Goal: Task Accomplishment & Management: Manage account settings

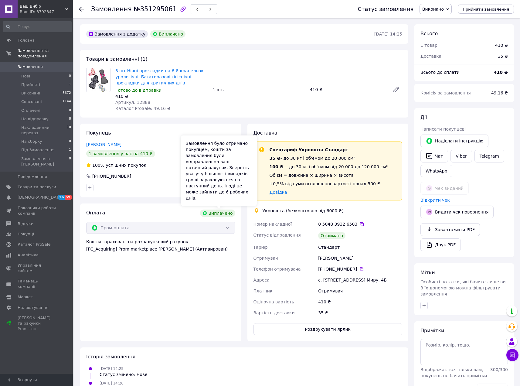
scroll to position [5, 0]
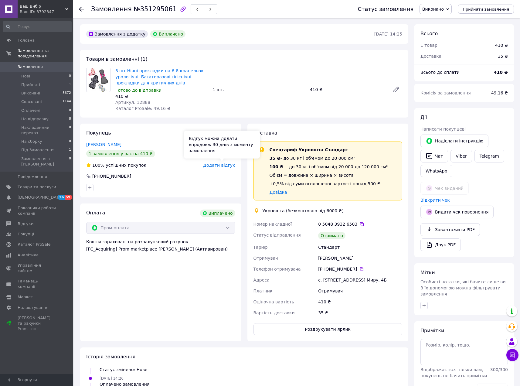
click at [217, 166] on span "Додати відгук" at bounding box center [219, 165] width 32 height 5
click at [36, 64] on span "Замовлення" at bounding box center [30, 66] width 25 height 5
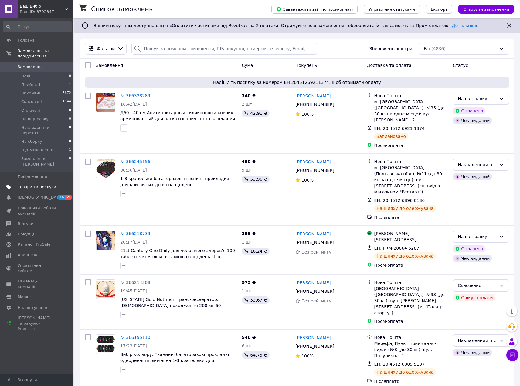
click at [31, 184] on span "Товари та послуги" at bounding box center [37, 186] width 39 height 5
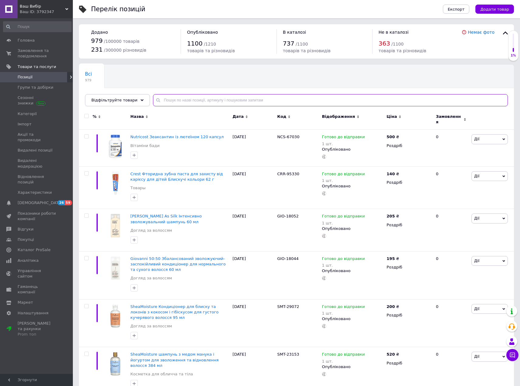
click at [167, 98] on input "text" at bounding box center [330, 100] width 355 height 12
type input "22702"
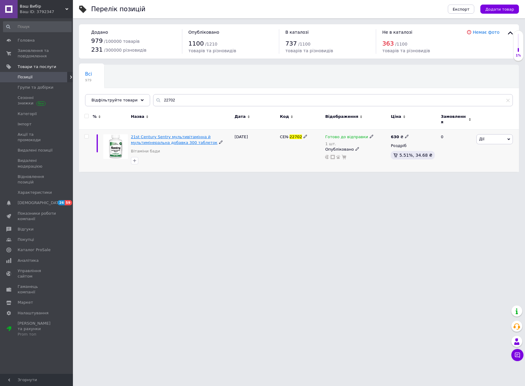
click at [171, 135] on span "21st Century Sentry мультивітамінна й мультимінеральна добавка 300 таблеток" at bounding box center [174, 140] width 87 height 10
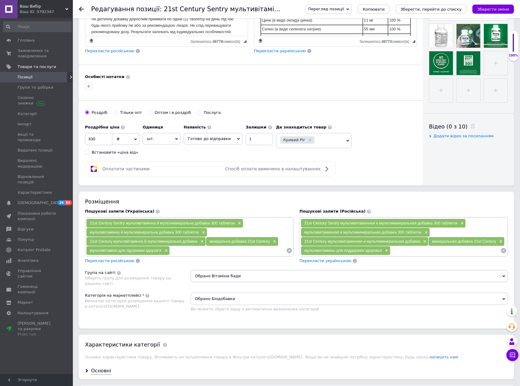
scroll to position [213, 0]
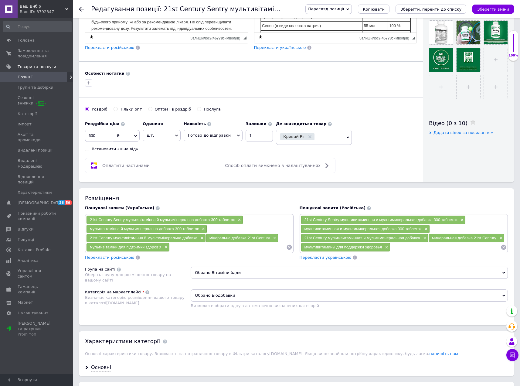
click at [190, 243] on input at bounding box center [228, 247] width 116 height 9
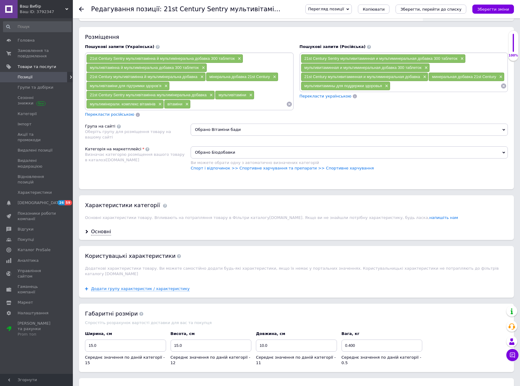
scroll to position [486, 0]
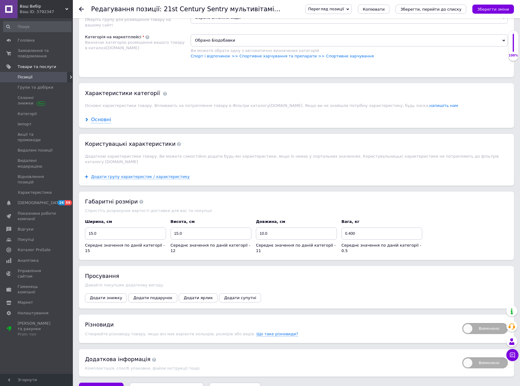
click at [101, 117] on div "Основні" at bounding box center [101, 119] width 20 height 7
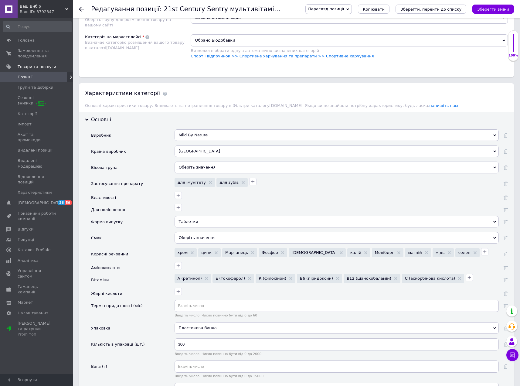
click at [189, 162] on div "Оберіть значення" at bounding box center [337, 168] width 324 height 12
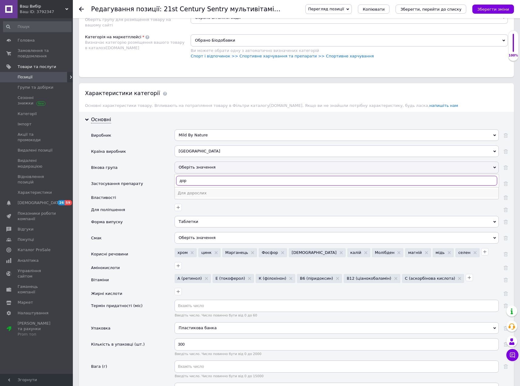
type input "дор"
click at [197, 190] on div "Для дорослих" at bounding box center [337, 192] width 318 height 5
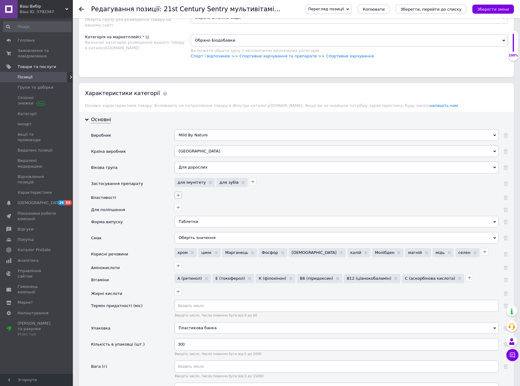
click at [178, 194] on icon "button" at bounding box center [178, 195] width 5 height 5
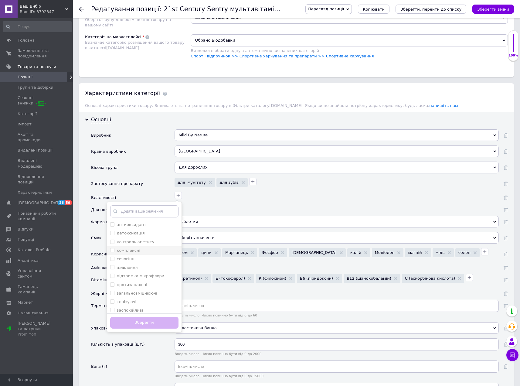
click at [134, 248] on label "комплексні" at bounding box center [129, 250] width 24 height 5
checkbox input "true"
click at [151, 291] on label "загальнозміцнюючі" at bounding box center [137, 293] width 40 height 5
checkbox input "true"
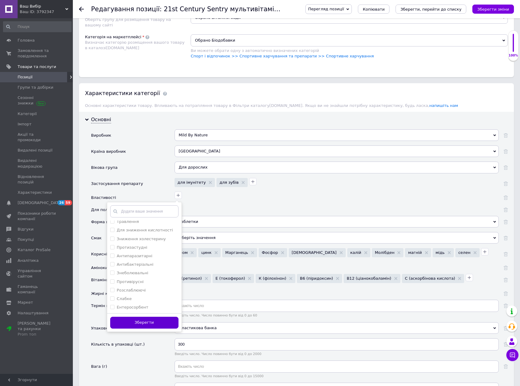
click at [155, 319] on button "Зберегти" at bounding box center [144, 323] width 68 height 12
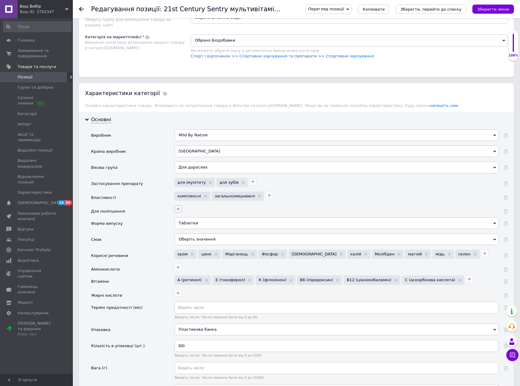
click at [177, 207] on icon "button" at bounding box center [177, 208] width 3 height 3
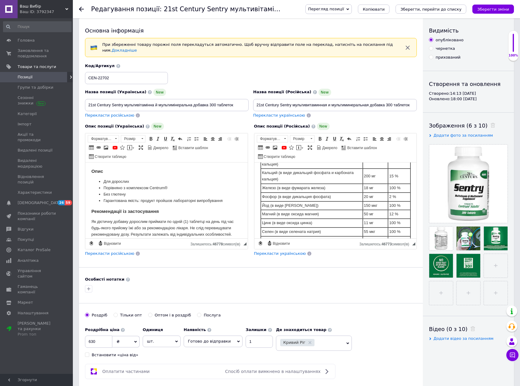
scroll to position [0, 0]
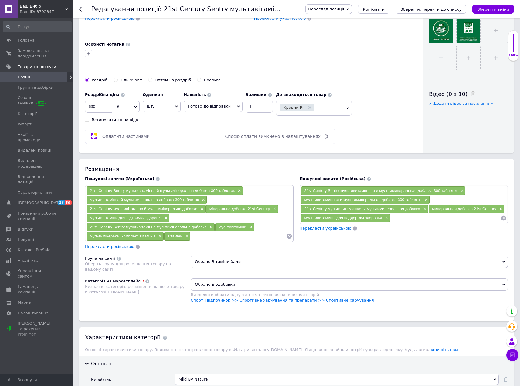
scroll to position [243, 0]
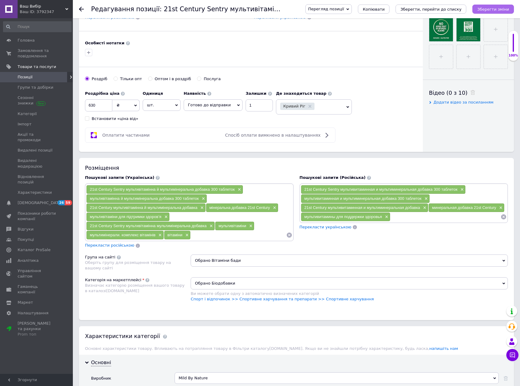
click at [498, 8] on icon "Зберегти зміни" at bounding box center [494, 9] width 32 height 5
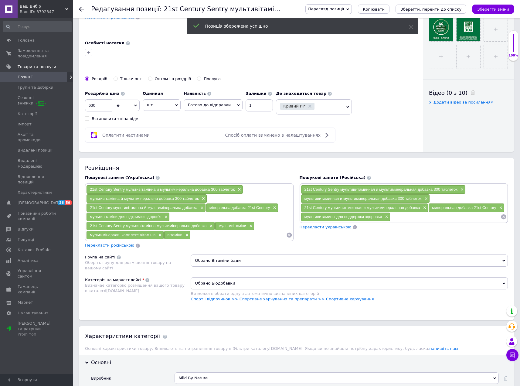
click at [198, 236] on input at bounding box center [238, 235] width 95 height 9
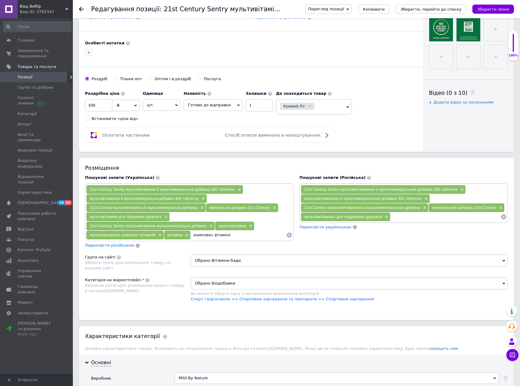
type input "комплекс вітамінів"
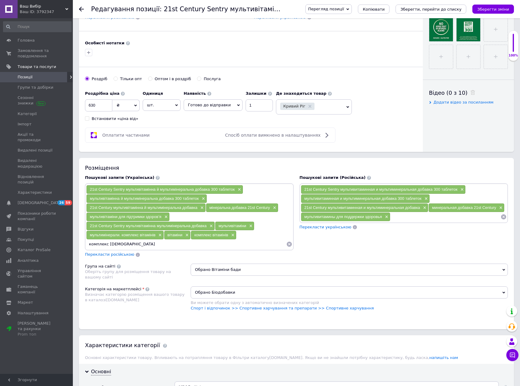
type input "комплекс міералів"
drag, startPoint x: 174, startPoint y: 195, endPoint x: 89, endPoint y: 197, distance: 85.4
click at [89, 197] on div "мультивітамінна й мультимінеральна добавка 300 таблеток ×" at bounding box center [147, 198] width 120 height 9
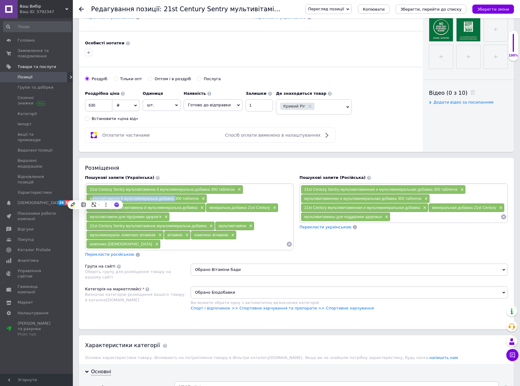
copy span "мультивітамінна й мультимінеральна добавка"
click at [203, 196] on span "×" at bounding box center [202, 198] width 5 height 5
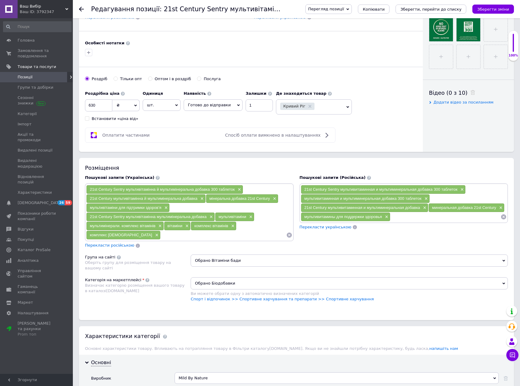
click at [166, 236] on input at bounding box center [224, 235] width 126 height 9
paste input "мультивітамінна й мультимінеральна добавка"
type input "мультивітамінна й мультимінеральна добавка"
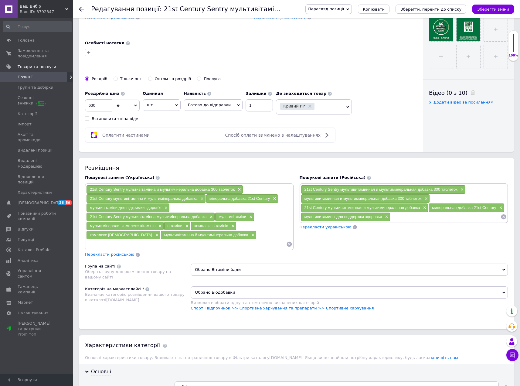
click at [186, 240] on input at bounding box center [186, 244] width 200 height 9
click at [250, 233] on span "×" at bounding box center [252, 235] width 5 height 5
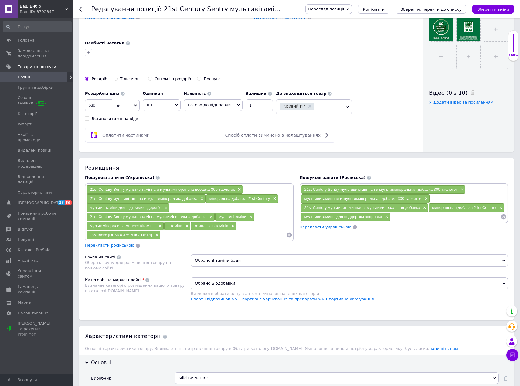
click at [179, 231] on input at bounding box center [224, 235] width 126 height 9
click at [427, 196] on span "×" at bounding box center [425, 198] width 5 height 5
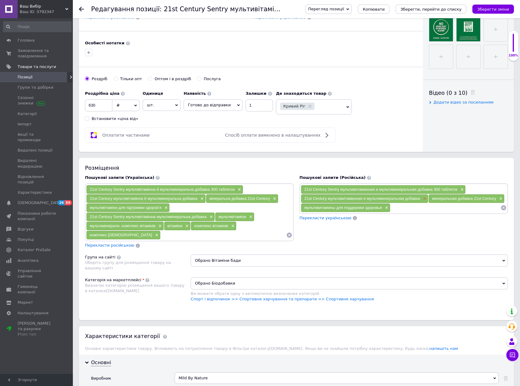
click at [425, 196] on span "×" at bounding box center [424, 198] width 5 height 5
click at [512, 8] on button "Зберегти зміни" at bounding box center [494, 9] width 42 height 9
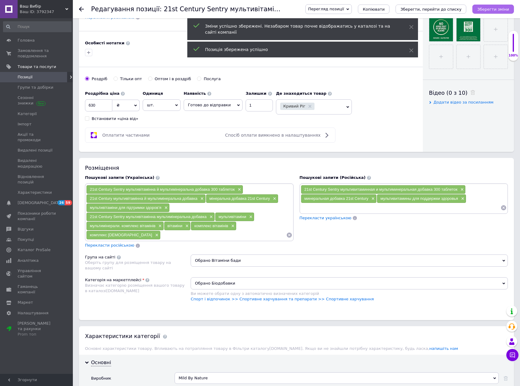
click at [507, 8] on icon "Зберегти зміни" at bounding box center [494, 9] width 32 height 5
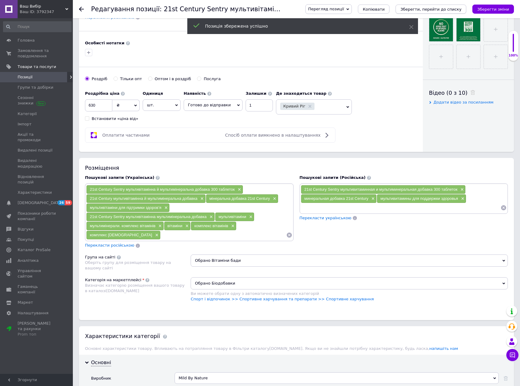
click at [438, 9] on icon "Зберегти, перейти до списку" at bounding box center [431, 9] width 61 height 5
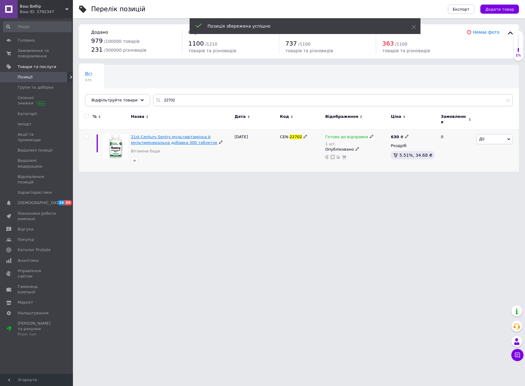
click at [150, 141] on span "21st Century Sentry мультивітамінна й мультимінеральна добавка 300 таблеток" at bounding box center [174, 140] width 87 height 10
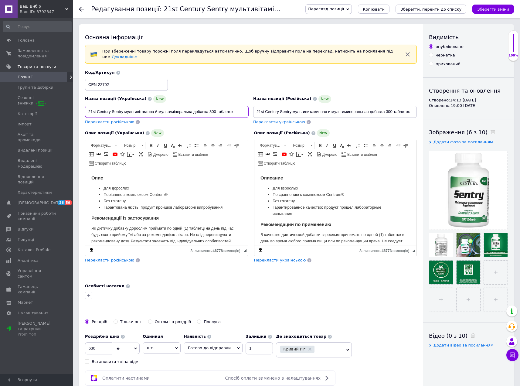
drag, startPoint x: 88, startPoint y: 108, endPoint x: 233, endPoint y: 110, distance: 145.5
click at [233, 110] on input "21st Century Sentry мультивітамінна й мультимінеральна добавка 300 таблеток" at bounding box center [167, 112] width 164 height 12
click at [237, 109] on input at bounding box center [167, 112] width 164 height 12
paste input "21st Century Sentry мультивітамінна й мультимінеральна добавка 300 таблеток"
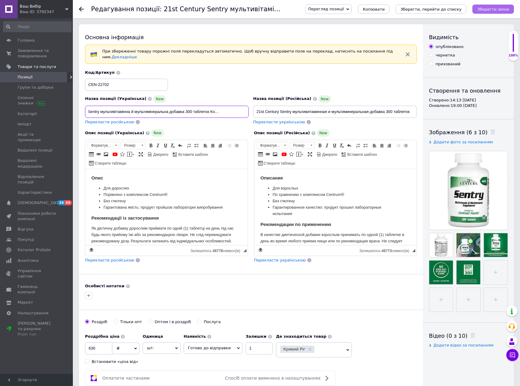
type input "21st Century Sentry мультивітамінна й мультимінеральна добавка 300 таблеток Ком…"
click at [495, 13] on button "Зберегти зміни" at bounding box center [494, 9] width 42 height 9
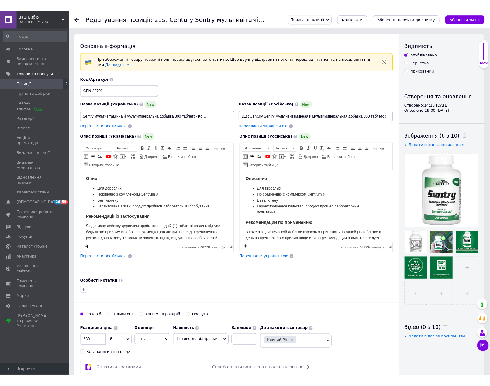
scroll to position [0, 0]
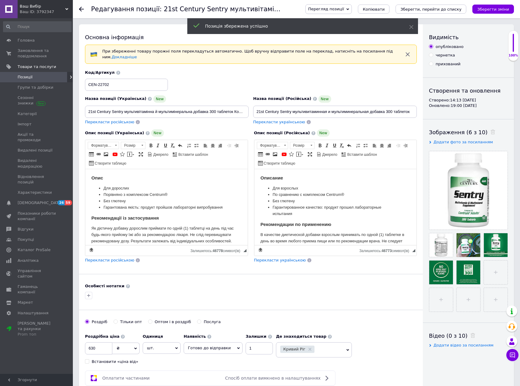
click at [409, 25] on div "Позиція збережена успішно" at bounding box center [302, 26] width 231 height 16
drag, startPoint x: 411, startPoint y: 27, endPoint x: 409, endPoint y: 22, distance: 5.2
click at [412, 27] on icon at bounding box center [411, 27] width 4 height 4
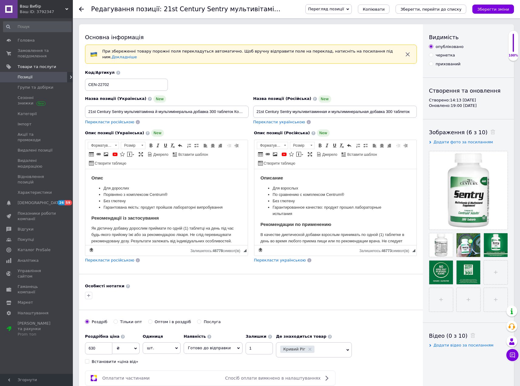
click at [352, 12] on span "Перегляд позиції" at bounding box center [329, 9] width 46 height 10
click at [378, 30] on li "Зберегти та переглянути на маркетплейсі" at bounding box center [353, 29] width 95 height 9
drag, startPoint x: 94, startPoint y: 346, endPoint x: 83, endPoint y: 346, distance: 11.5
click at [83, 346] on div "Основна інформація При збереженні товару порожні поля перекладуться автоматично…" at bounding box center [251, 209] width 344 height 371
type input "720"
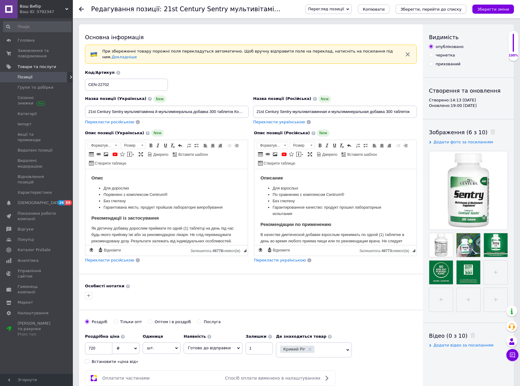
click at [462, 10] on icon "Зберегти, перейти до списку" at bounding box center [431, 9] width 61 height 5
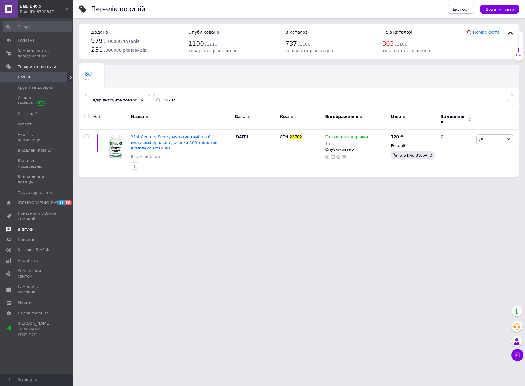
click at [30, 227] on span "Відгуки" at bounding box center [26, 229] width 16 height 5
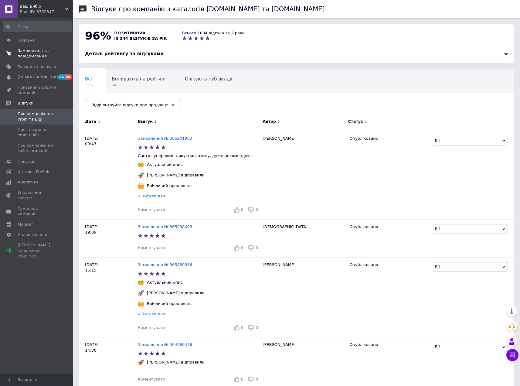
click at [36, 52] on span "Замовлення та повідомлення" at bounding box center [37, 53] width 39 height 11
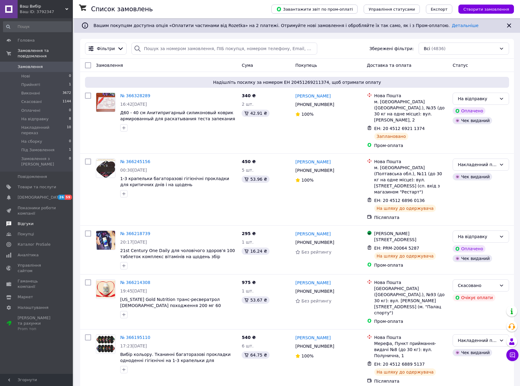
click at [33, 221] on span "Відгуки" at bounding box center [37, 223] width 39 height 5
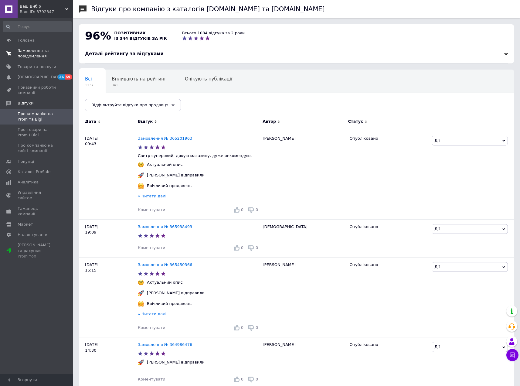
click at [33, 52] on span "Замовлення та повідомлення" at bounding box center [37, 53] width 39 height 11
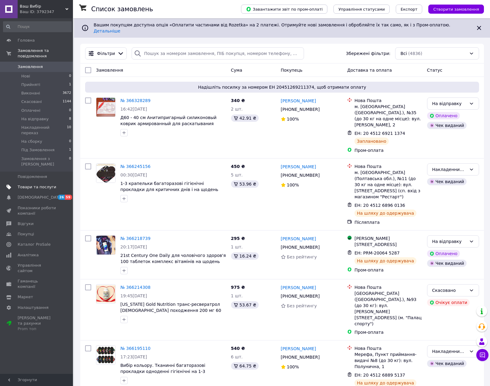
click at [26, 184] on span "Товари та послуги" at bounding box center [37, 186] width 39 height 5
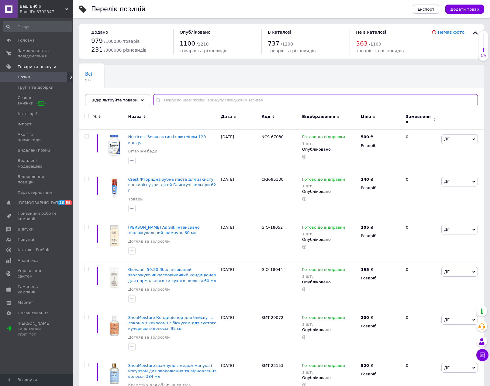
click at [230, 99] on input "text" at bounding box center [315, 100] width 324 height 12
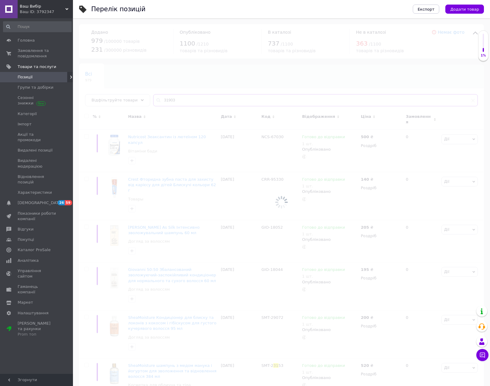
type input "31903"
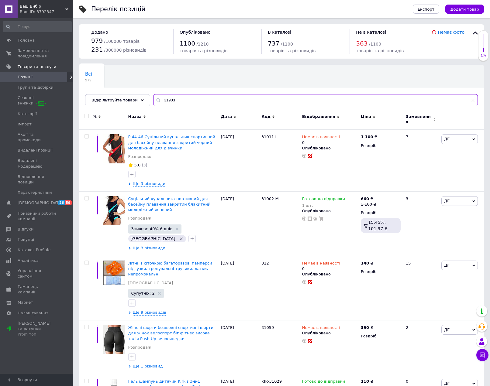
click at [176, 102] on input "31903" at bounding box center [315, 100] width 324 height 12
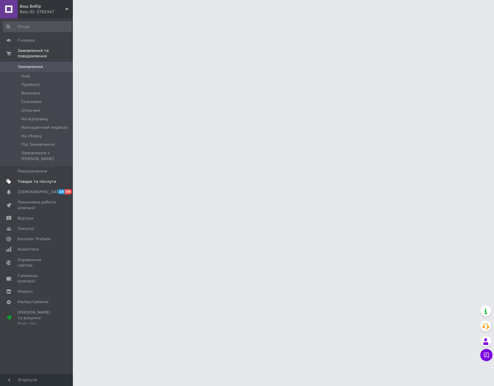
click at [33, 179] on span "Товари та послуги" at bounding box center [37, 181] width 39 height 5
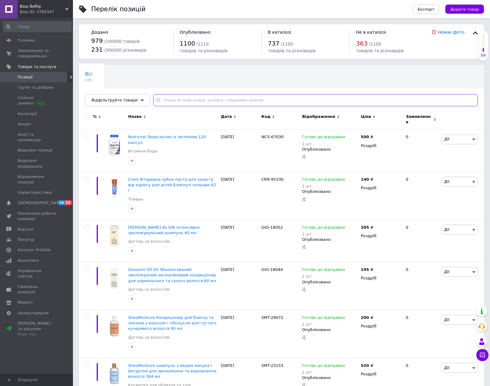
click at [184, 100] on input "text" at bounding box center [315, 100] width 324 height 12
paste input "275 мг, 90"
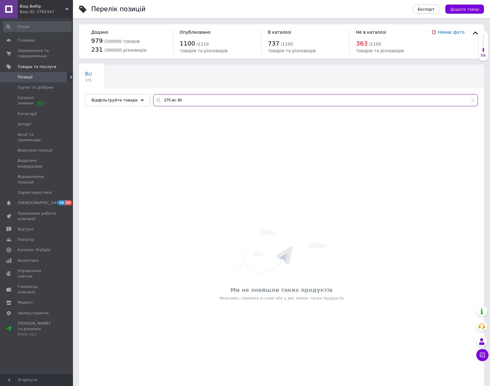
click at [169, 101] on input "275 мг, 90" at bounding box center [315, 100] width 324 height 12
paste input "CEN-2805"
drag, startPoint x: 172, startPoint y: 102, endPoint x: 147, endPoint y: 101, distance: 24.3
click at [153, 101] on input "CEN-28050" at bounding box center [315, 100] width 324 height 12
type input "CEN-28050"
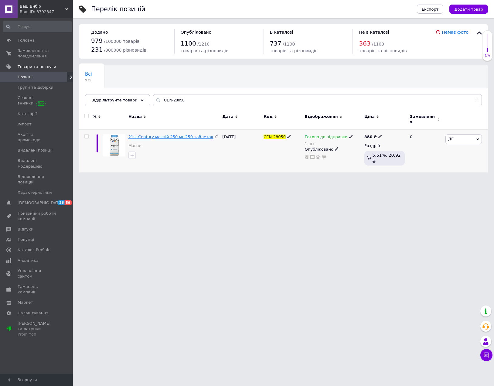
click at [177, 135] on span "21st Century магній 250 мг 250 таблеток" at bounding box center [170, 137] width 85 height 5
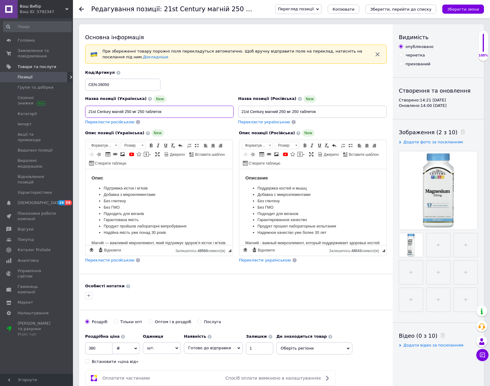
drag, startPoint x: 163, startPoint y: 110, endPoint x: 84, endPoint y: 111, distance: 79.9
click at [84, 111] on div "Назва позиції (Українська) New 21st Century магній 250 мг 250 таблеток Переклас…" at bounding box center [159, 110] width 153 height 34
click at [313, 11] on span "Перегляд позиції" at bounding box center [296, 9] width 36 height 5
click at [337, 28] on li "Зберегти та переглянути на маркетплейсі" at bounding box center [322, 29] width 95 height 9
drag, startPoint x: 98, startPoint y: 346, endPoint x: 87, endPoint y: 349, distance: 11.6
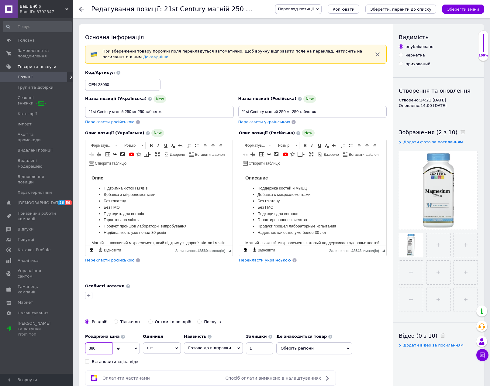
click at [87, 349] on input "380" at bounding box center [98, 348] width 27 height 12
type input "405"
click at [467, 7] on icon "Зберегти зміни" at bounding box center [463, 9] width 32 height 5
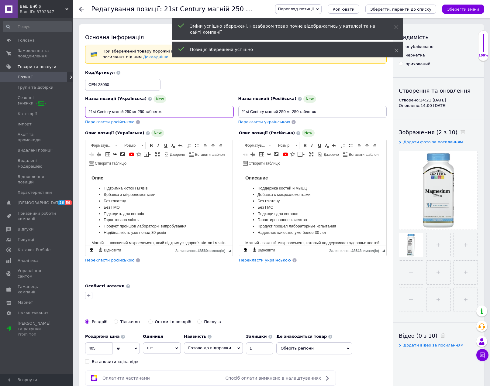
click at [195, 111] on input "21st Century магній 250 мг 250 таблеток" at bounding box center [159, 112] width 149 height 12
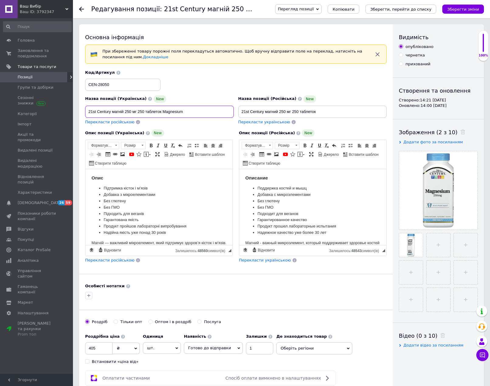
drag, startPoint x: 185, startPoint y: 112, endPoint x: 163, endPoint y: 112, distance: 21.9
click at [163, 112] on input "21st Century магній 250 мг 250 таблеток Magnesium" at bounding box center [159, 112] width 149 height 12
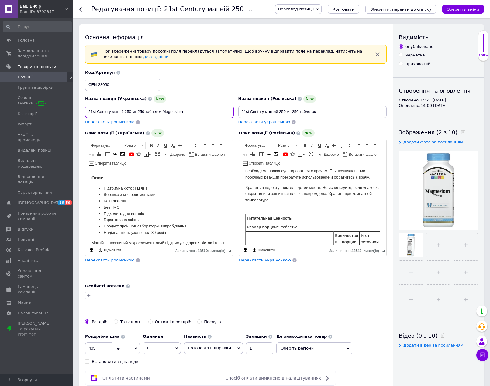
scroll to position [213, 0]
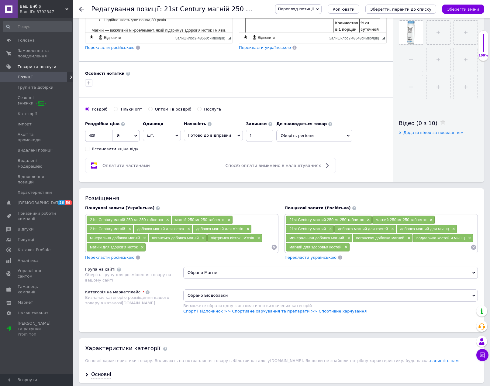
type input "21st Century магній 250 мг 250 таблеток Magnesium"
click at [200, 251] on input at bounding box center [208, 247] width 125 height 9
paste input "Magnesium"
type input "Magnesium"
paste input "Magnesium"
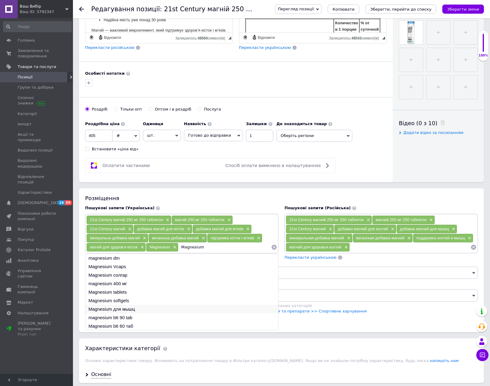
type input "Magnesium"
click at [130, 310] on li "Magnesium для мышц" at bounding box center [181, 309] width 193 height 9
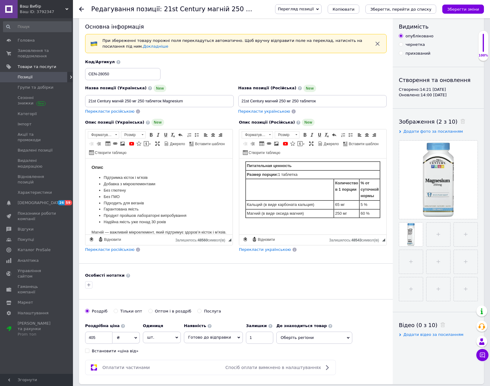
scroll to position [243, 0]
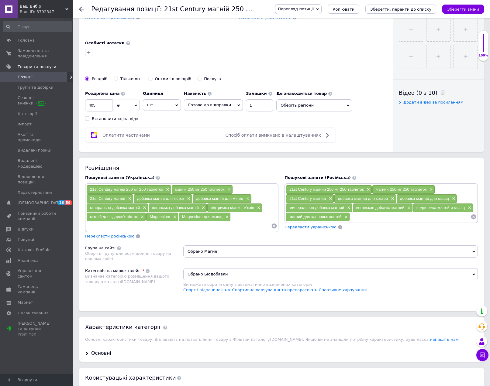
paste input "Magnesium"
click at [201, 227] on input "Magnesium" at bounding box center [178, 225] width 185 height 9
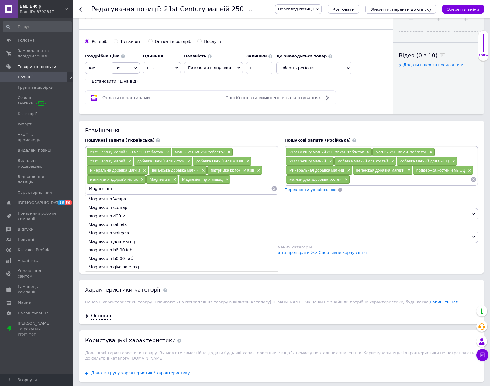
scroll to position [486, 0]
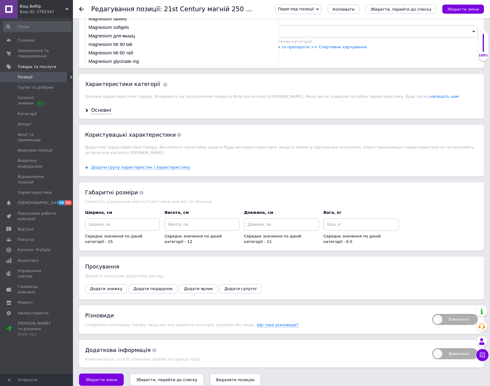
type input "Magnesium"
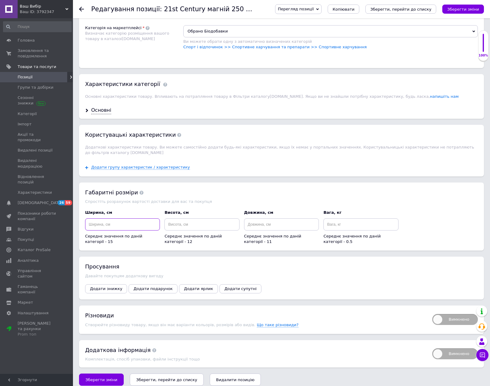
click at [132, 222] on input at bounding box center [122, 224] width 75 height 12
type input "15"
click at [180, 219] on input at bounding box center [201, 224] width 75 height 12
type input "10"
click at [268, 219] on input at bounding box center [281, 224] width 75 height 12
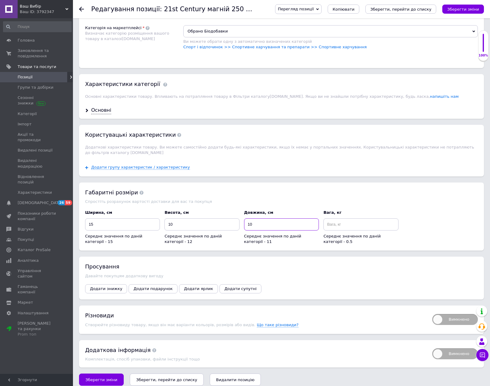
type input "10"
click at [336, 222] on input at bounding box center [360, 224] width 75 height 12
type input "03"
click at [102, 107] on div "Основні" at bounding box center [281, 110] width 405 height 16
click at [102, 111] on div "Основні" at bounding box center [101, 110] width 20 height 7
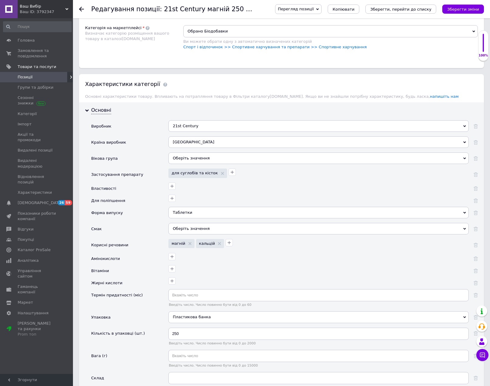
click at [195, 158] on div "Оберіть значення" at bounding box center [318, 158] width 300 height 12
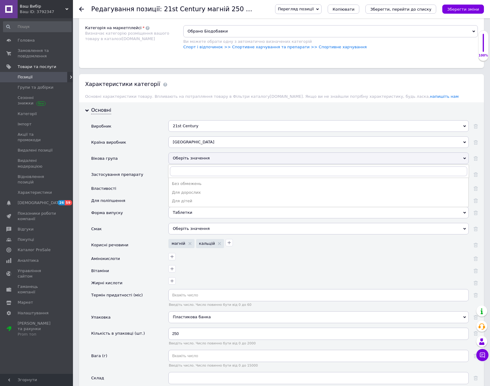
click at [221, 160] on div "Оберіть значення" at bounding box center [318, 158] width 300 height 12
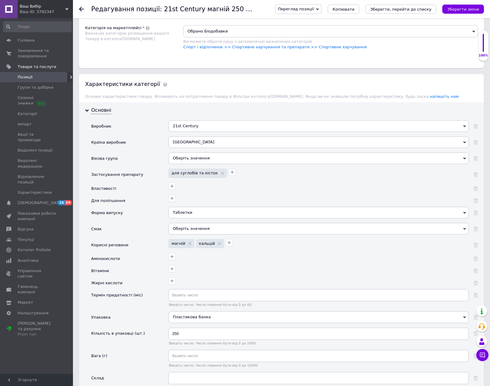
click at [221, 160] on div "Оберіть значення" at bounding box center [318, 158] width 300 height 12
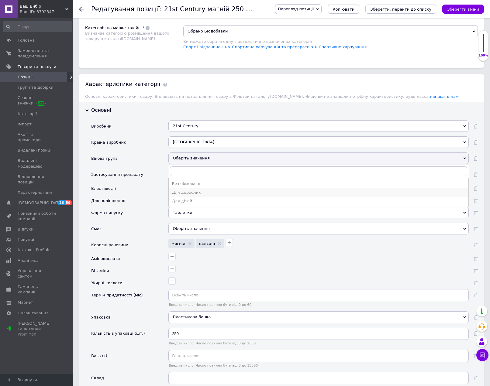
click at [196, 191] on div "Для дорослих" at bounding box center [318, 192] width 293 height 5
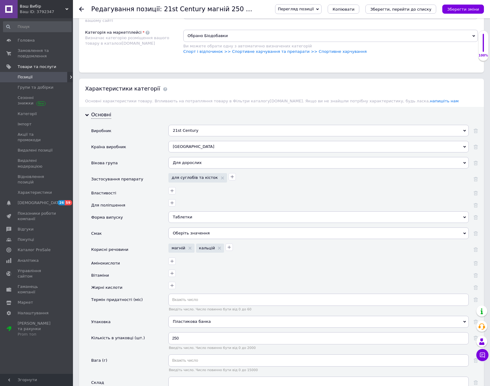
scroll to position [425, 0]
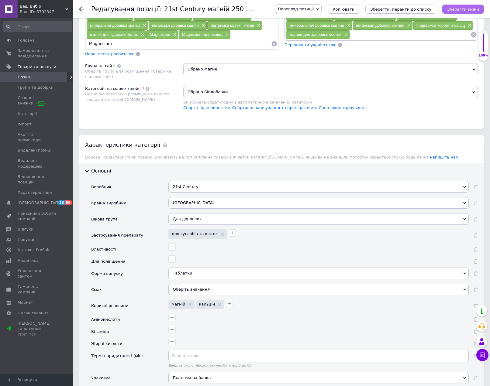
click at [468, 7] on icon "Зберегти зміни" at bounding box center [463, 9] width 32 height 5
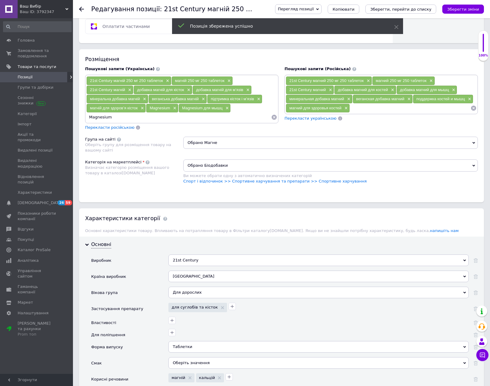
scroll to position [182, 0]
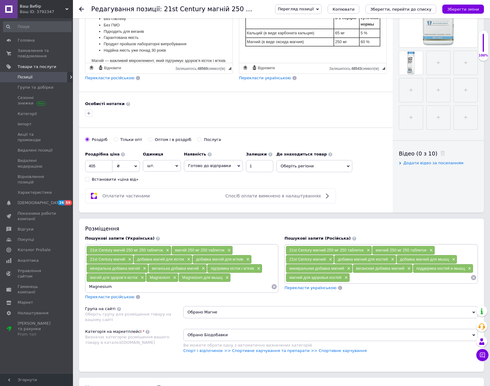
click at [218, 283] on input "Magnesium" at bounding box center [178, 286] width 185 height 9
type input "M"
type input "магній для сну"
type input "магній для м'язів"
type input "м"
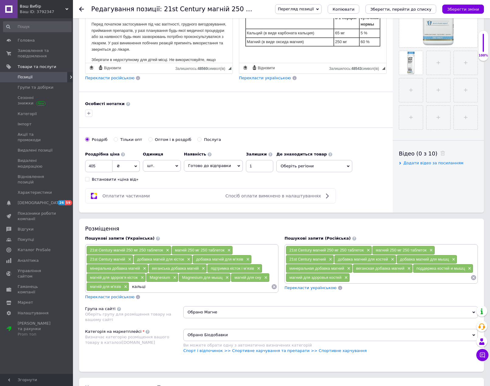
scroll to position [255, 0]
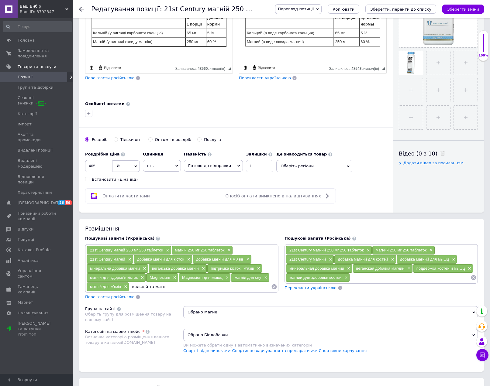
type input "кальцій та магній"
type input "магній та кальцій"
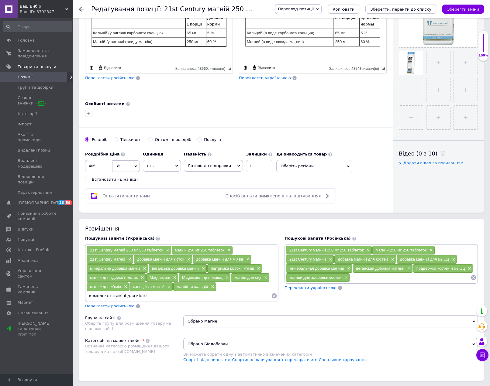
type input "комплекс вітаміні для кісток"
type input "вітаміни для кісток"
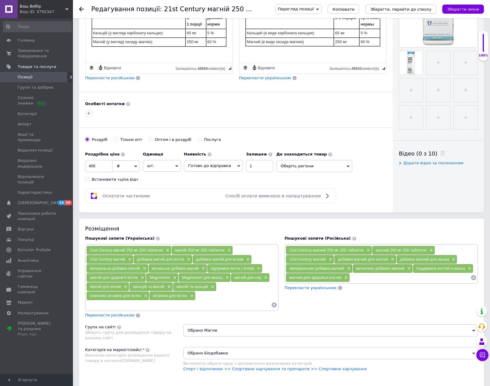
click at [412, 11] on icon "Зберегти, перейти до списку" at bounding box center [400, 9] width 61 height 5
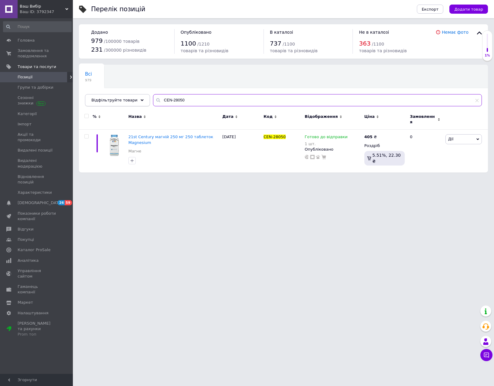
drag, startPoint x: 180, startPoint y: 101, endPoint x: 131, endPoint y: 98, distance: 49.3
click at [131, 98] on div "Відфільтруйте товари CEN-28050" at bounding box center [283, 100] width 397 height 12
paste input "YUE-00101"
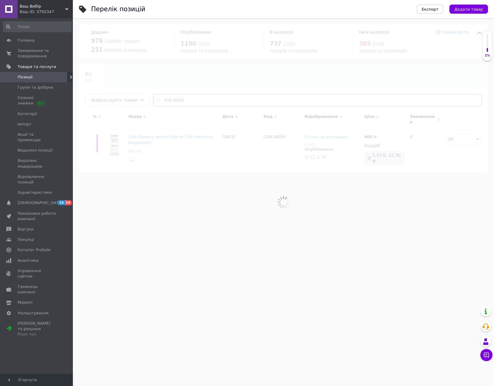
type input "YUE-00101"
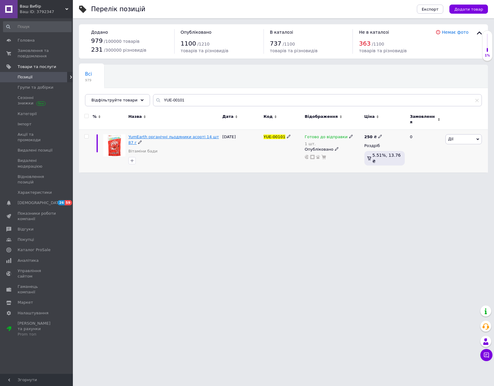
click at [164, 135] on span "YumEarth органічні льодяники асорті 14 шт 87 г" at bounding box center [173, 140] width 91 height 10
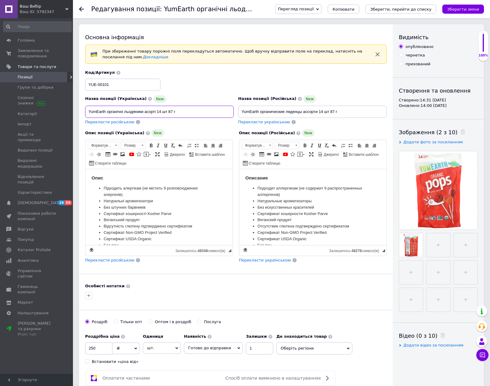
drag, startPoint x: 86, startPoint y: 111, endPoint x: 178, endPoint y: 111, distance: 91.7
click at [178, 111] on input "YumEarth органічні льодяники асорті 14 шт 87 г" at bounding box center [159, 112] width 149 height 12
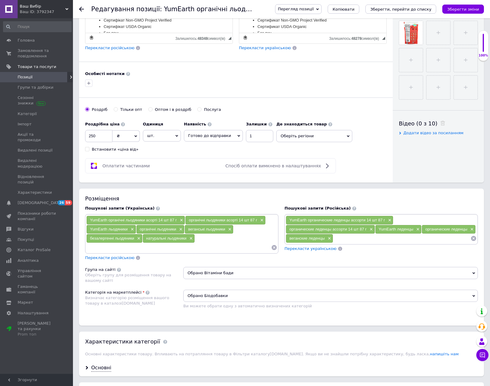
scroll to position [213, 0]
click at [159, 249] on input at bounding box center [178, 247] width 185 height 9
paste input "YumEarth органічні льодяники асорті 14 шт 87 г"
type input "YumEarth органічні льодяники асорті"
paste input "YumEarth органічні льодяники асорті 14 шт 87 г"
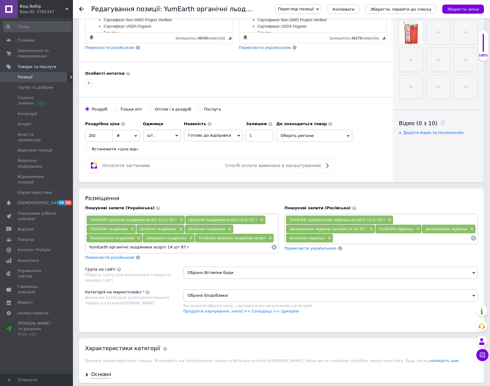
drag, startPoint x: 144, startPoint y: 248, endPoint x: 197, endPoint y: 248, distance: 53.2
click at [197, 248] on input "YumEarth органічні льодяники асорті 14 шт 87 г" at bounding box center [178, 247] width 185 height 9
type input "YumEarth органічні льодяники"
paste input "YumEarth органічні льодяники асорті 14 шт 87 г"
drag, startPoint x: 174, startPoint y: 247, endPoint x: 153, endPoint y: 248, distance: 20.4
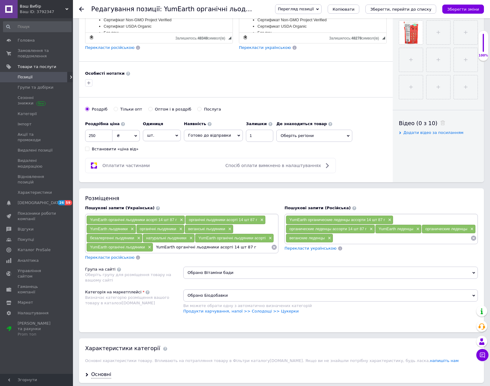
click at [153, 248] on input "YumEarth органічні льодяники асорті 14 шт 87 г" at bounding box center [212, 247] width 118 height 9
drag, startPoint x: 174, startPoint y: 248, endPoint x: 257, endPoint y: 251, distance: 83.0
click at [257, 251] on input "органічні льодяники асорті 14 шт 87 г" at bounding box center [212, 247] width 118 height 9
type input "органічні цукерки"
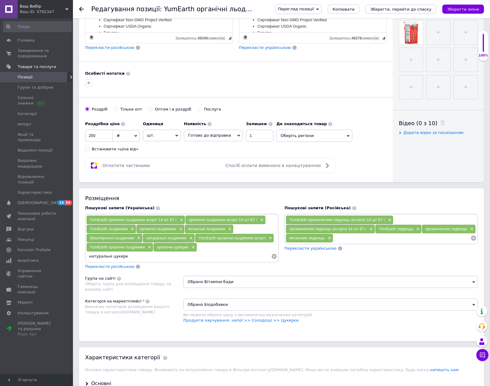
type input "натуральні цукерки"
click at [239, 256] on input at bounding box center [178, 256] width 185 height 9
paste input "н"
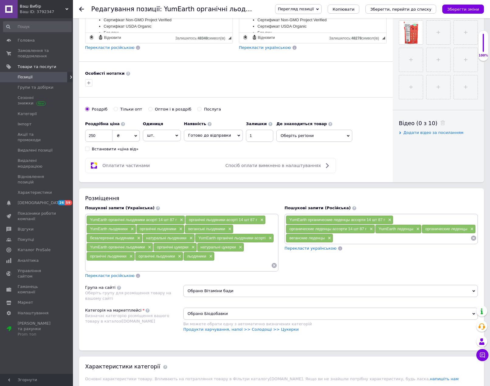
click at [193, 266] on input at bounding box center [178, 265] width 185 height 9
type input "натуральныьцукерки"
click at [109, 266] on input "натуральныьцукерки" at bounding box center [178, 265] width 185 height 9
click at [110, 266] on input "натуральніьцукерки" at bounding box center [178, 265] width 185 height 9
click at [134, 265] on input "натуральні цукерки" at bounding box center [178, 265] width 185 height 9
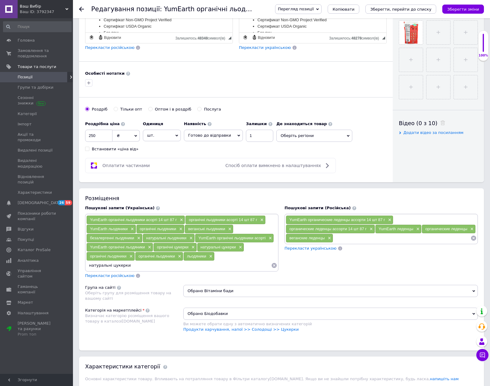
drag, startPoint x: 127, startPoint y: 264, endPoint x: 79, endPoint y: 265, distance: 48.3
click at [79, 265] on div "Розміщення Пошукові запити (Українська) YumEarth органічні льодяники асорті 14 …" at bounding box center [281, 269] width 405 height 162
type input "цукерки на палочці"
type input "льодяники на палочці"
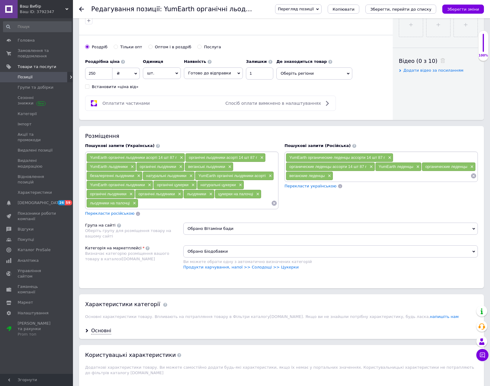
scroll to position [425, 0]
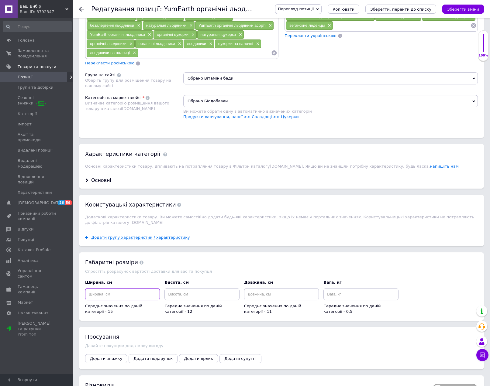
click at [134, 293] on input at bounding box center [122, 294] width 75 height 12
type input "10"
click at [200, 288] on input at bounding box center [201, 294] width 75 height 12
type input "15"
click at [266, 289] on input at bounding box center [281, 294] width 75 height 12
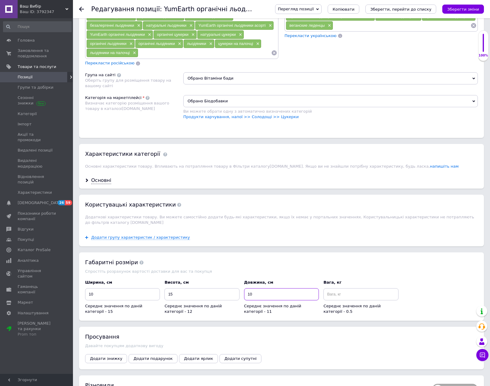
type input "10"
click at [355, 288] on input at bounding box center [360, 294] width 75 height 12
type input "0.4"
click at [101, 180] on div "Основні" at bounding box center [101, 180] width 20 height 7
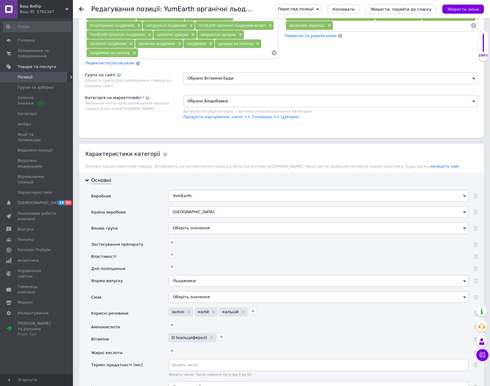
click at [199, 228] on div "Оберіть значення" at bounding box center [318, 228] width 300 height 12
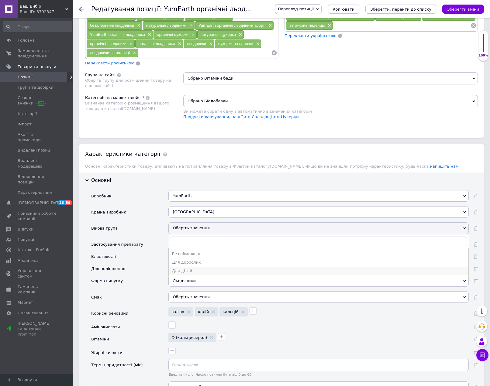
click at [185, 272] on div "Для дітей" at bounding box center [318, 270] width 293 height 5
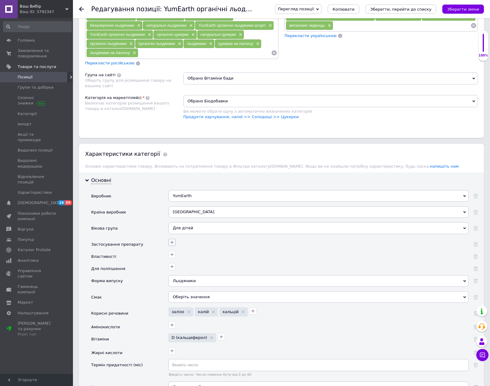
click at [170, 242] on icon "button" at bounding box center [171, 242] width 5 height 5
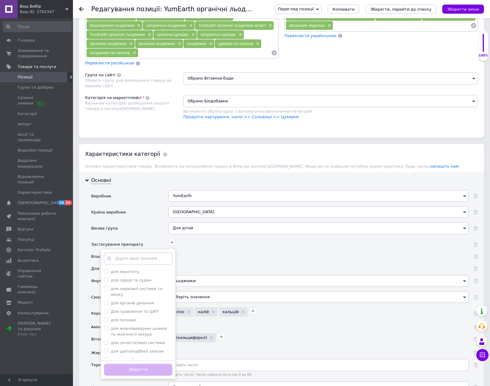
click at [196, 230] on div "Для дітей" at bounding box center [318, 228] width 300 height 12
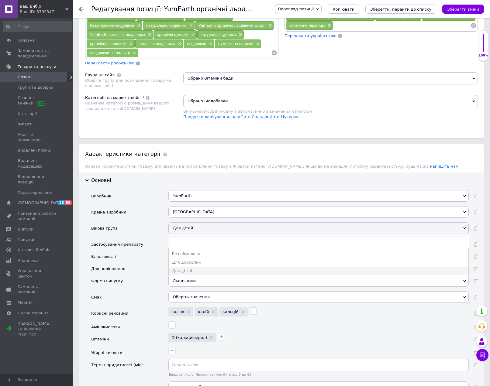
click at [190, 255] on div "Без обмежень" at bounding box center [318, 253] width 293 height 5
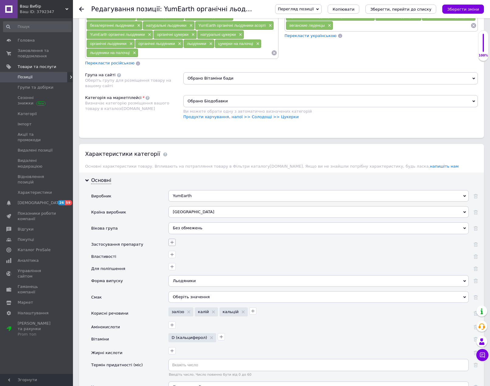
click at [171, 244] on icon "button" at bounding box center [171, 242] width 5 height 5
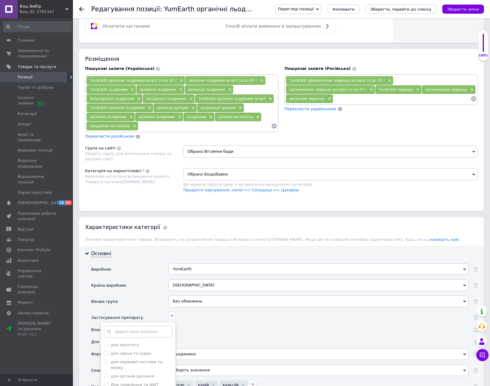
scroll to position [365, 0]
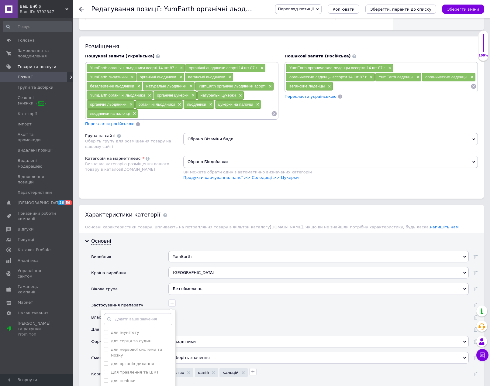
click at [268, 309] on div "для імунітету для серця та судин для нервової системи та мозку для органів диха…" at bounding box center [318, 306] width 300 height 12
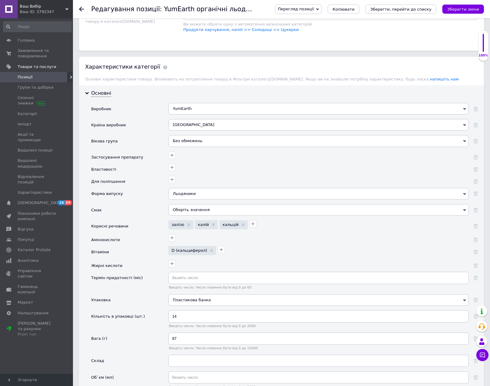
scroll to position [516, 0]
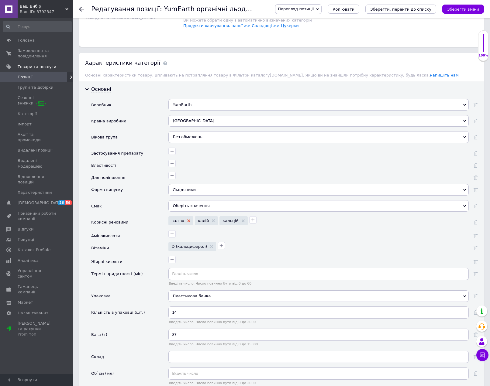
click at [187, 220] on icon at bounding box center [188, 220] width 3 height 3
click at [214, 220] on div "кальцій" at bounding box center [207, 220] width 28 height 9
click at [215, 220] on use at bounding box center [216, 220] width 3 height 3
click at [210, 247] on use at bounding box center [211, 246] width 3 height 3
click at [199, 295] on div "Пластикова банка" at bounding box center [318, 295] width 300 height 12
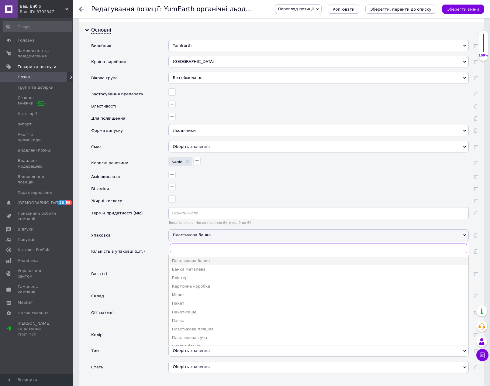
scroll to position [577, 0]
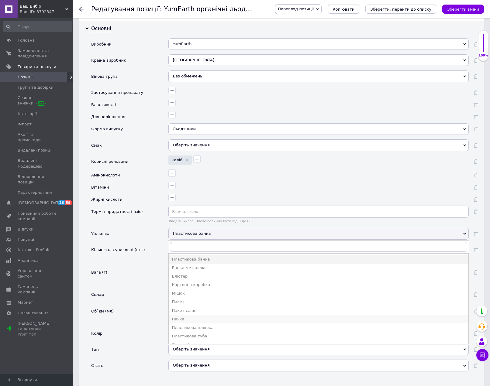
click at [205, 316] on li "Пачка" at bounding box center [319, 319] width 300 height 9
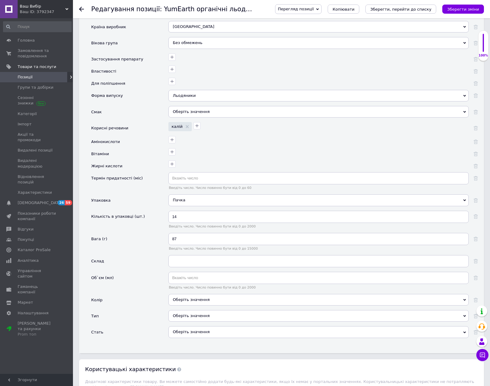
scroll to position [638, 0]
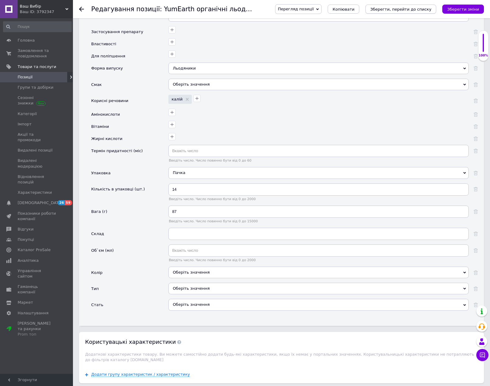
click at [422, 9] on icon "Зберегти, перейти до списку" at bounding box center [400, 9] width 61 height 5
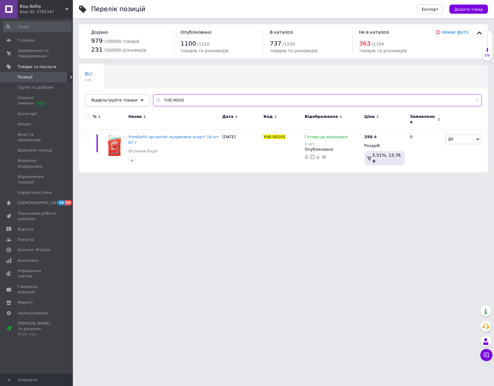
drag, startPoint x: 191, startPoint y: 97, endPoint x: 138, endPoint y: 94, distance: 53.2
click at [138, 94] on div "Відфільтруйте товари YUE-00101" at bounding box center [283, 100] width 397 height 12
paste input "PXL-22803"
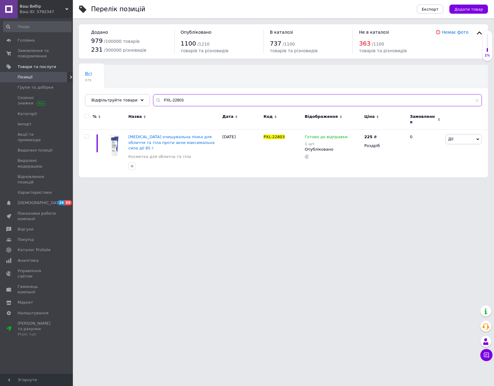
type input "PXL-22803"
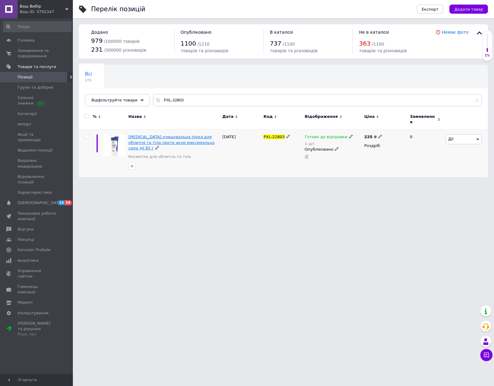
click at [176, 137] on span "[MEDICAL_DATA] очищувальна пінка для обличчя та тіла проти акне максимальна сил…" at bounding box center [171, 142] width 86 height 15
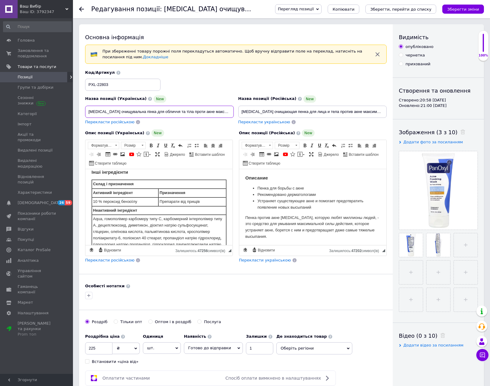
scroll to position [0, 17]
drag, startPoint x: 197, startPoint y: 113, endPoint x: 255, endPoint y: 114, distance: 58.6
click at [255, 114] on div "Назва позиції (Українська) New [MEDICAL_DATA] очищувальна пінка для обличчя та …" at bounding box center [236, 98] width 306 height 60
click at [269, 197] on li "Рекомендовано дерматологами" at bounding box center [312, 195] width 111 height 6
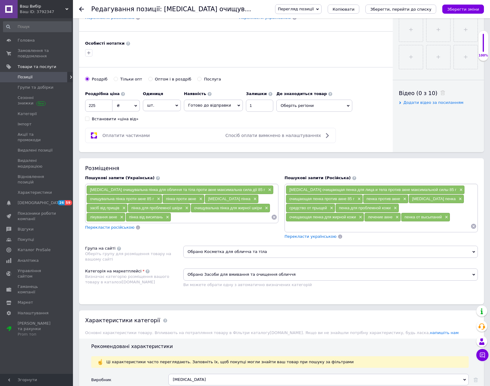
scroll to position [243, 0]
click at [189, 221] on input at bounding box center [221, 216] width 100 height 9
type input "PXL-22803"
drag, startPoint x: 196, startPoint y: 219, endPoint x: 173, endPoint y: 219, distance: 22.2
click at [173, 219] on input "PXL-22803" at bounding box center [221, 216] width 100 height 9
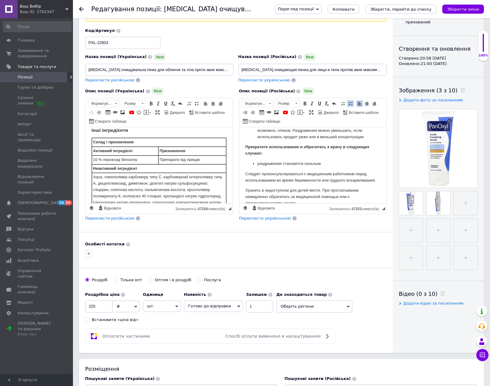
scroll to position [0, 0]
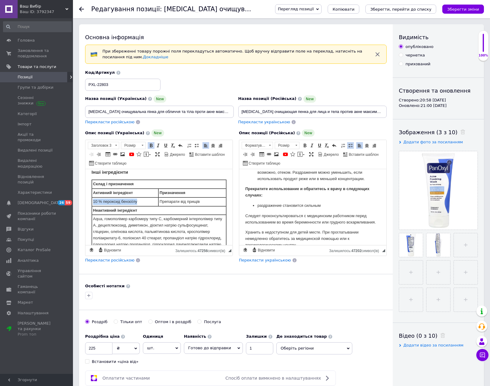
drag, startPoint x: 141, startPoint y: 201, endPoint x: 94, endPoint y: 205, distance: 47.9
click at [94, 205] on td "10 % пероксид бензоїлу" at bounding box center [125, 201] width 67 height 9
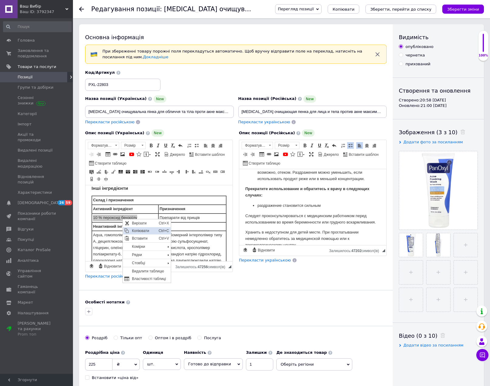
click at [148, 229] on span "Копіювати" at bounding box center [143, 230] width 27 height 7
copy td "10 % пероксид бензоїлу"
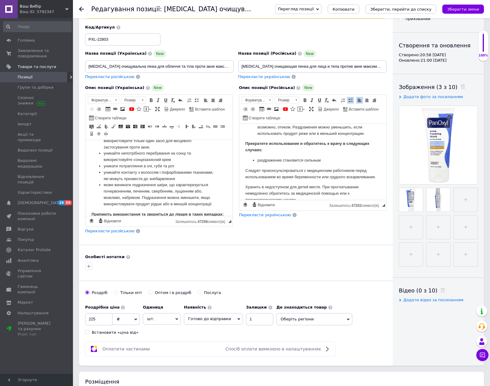
scroll to position [243, 0]
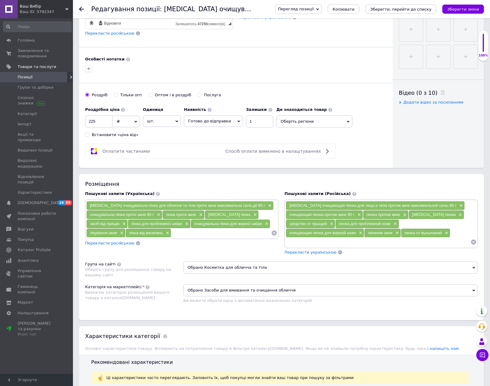
click at [211, 234] on input at bounding box center [221, 232] width 100 height 9
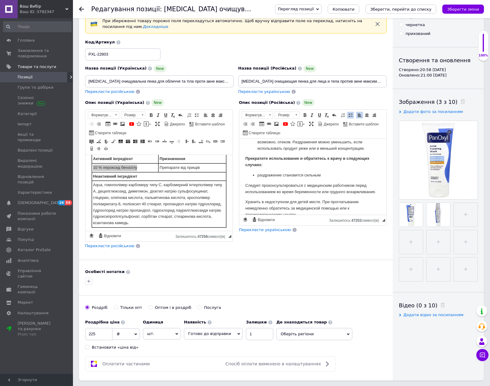
scroll to position [172, 0]
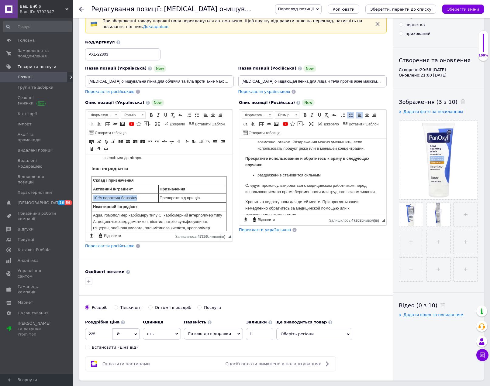
click at [141, 200] on td "10 % пероксид бензоїлу" at bounding box center [125, 198] width 67 height 9
drag, startPoint x: 139, startPoint y: 197, endPoint x: 104, endPoint y: 199, distance: 35.0
click at [104, 199] on td "10 % пероксид бензоїлу" at bounding box center [125, 198] width 67 height 9
copy td "пероксид бензоїлу"
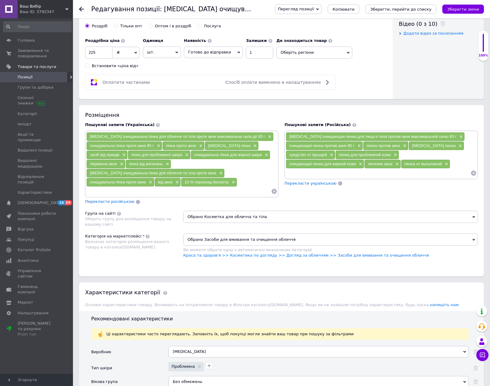
scroll to position [334, 0]
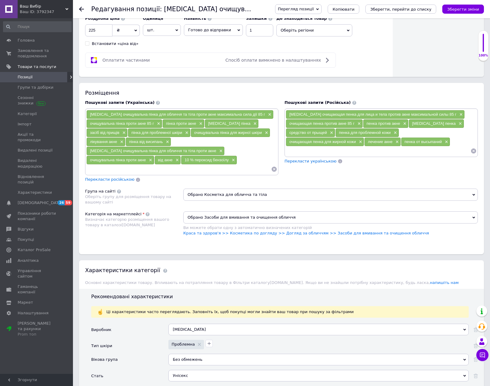
click at [189, 165] on input at bounding box center [178, 169] width 185 height 9
paste input "пероксид бензоїлу"
type input "пероксид бензоїлу"
type input "від акнедля вмивання акне"
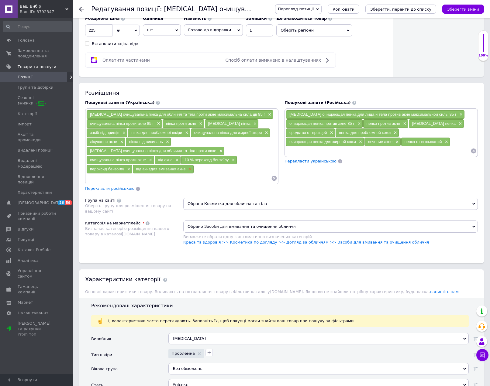
click at [192, 167] on span "×" at bounding box center [189, 169] width 5 height 5
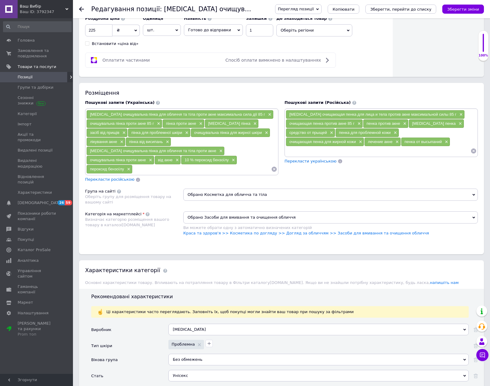
click at [237, 168] on input at bounding box center [201, 169] width 139 height 9
type input "від акне"
click at [467, 10] on icon "Зберегти зміни" at bounding box center [463, 9] width 32 height 5
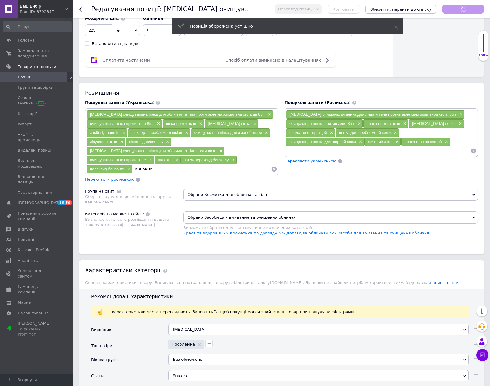
click at [416, 9] on icon "Зберегти, перейти до списку" at bounding box center [400, 9] width 61 height 5
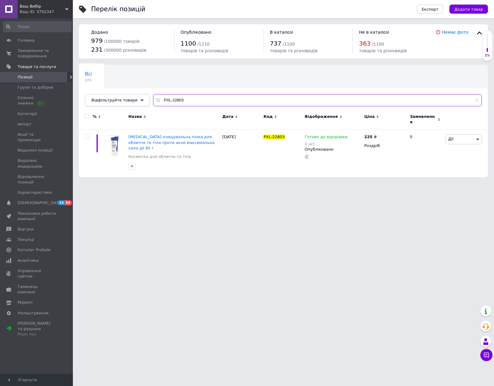
drag, startPoint x: 191, startPoint y: 103, endPoint x: 133, endPoint y: 100, distance: 58.1
click at [133, 100] on div "Відфільтруйте товари PXL-22803" at bounding box center [283, 100] width 397 height 12
paste input "30400"
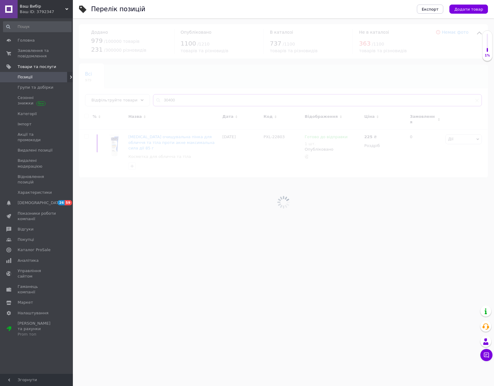
type input "30400"
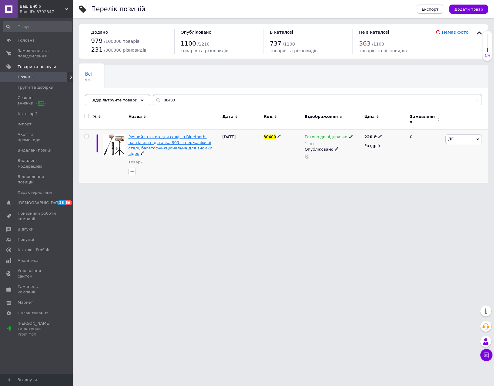
click at [169, 141] on span "Ручний штатив для селфі з Bluetooth, настільна підставка S03 із нержавіючої ста…" at bounding box center [170, 145] width 84 height 21
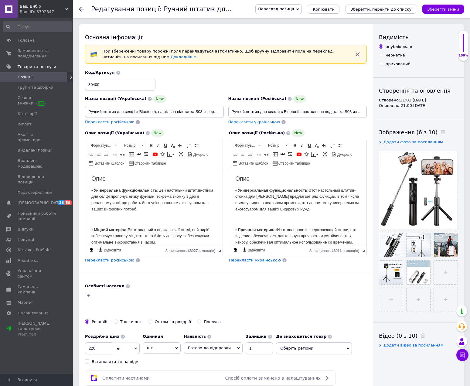
click at [211, 348] on span "Готово до відправки" at bounding box center [209, 348] width 43 height 5
drag, startPoint x: 212, startPoint y: 369, endPoint x: 214, endPoint y: 365, distance: 4.1
click at [213, 366] on li "Немає в наявності" at bounding box center [213, 369] width 58 height 9
click at [246, 347] on input "1" at bounding box center [254, 348] width 27 height 12
drag, startPoint x: 295, startPoint y: 288, endPoint x: 296, endPoint y: 279, distance: 8.8
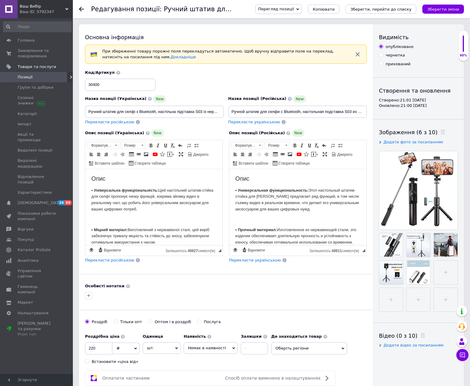
click at [296, 287] on div "Особисті нотатки" at bounding box center [226, 285] width 282 height 5
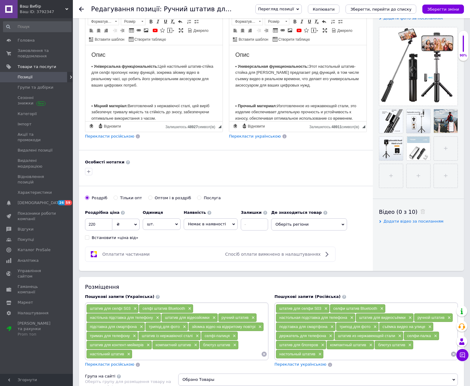
scroll to position [213, 0]
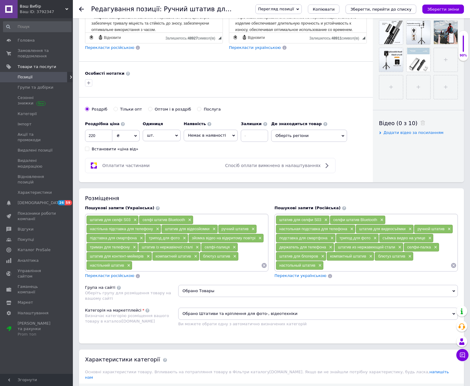
click at [403, 8] on icon "Зберегти, перейти до списку" at bounding box center [381, 9] width 61 height 5
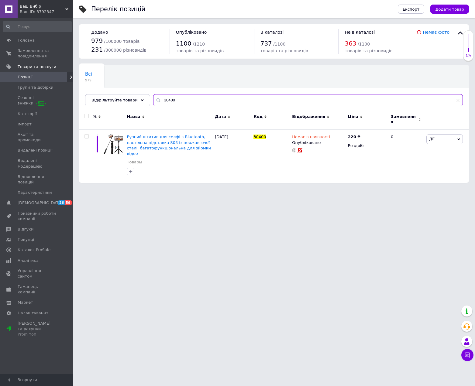
drag, startPoint x: 172, startPoint y: 101, endPoint x: 151, endPoint y: 99, distance: 21.1
click at [153, 99] on div "30400" at bounding box center [308, 100] width 310 height 12
paste input "4"
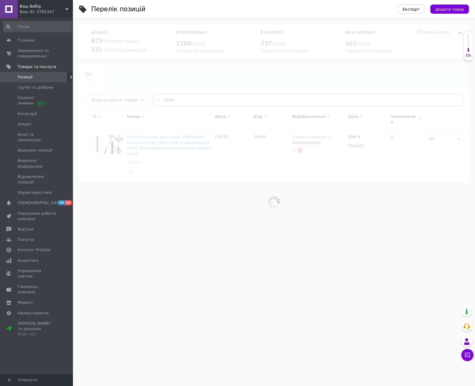
type input "30404"
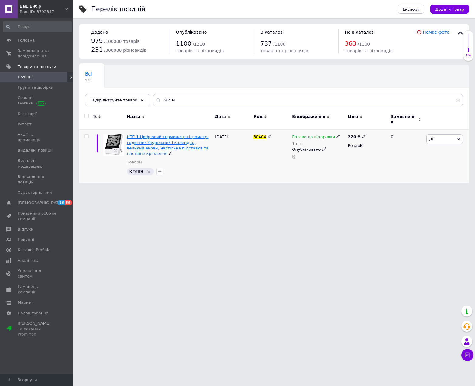
click at [175, 136] on span "HTC-1 Цифровий термометр-гігрометр, годинник-будильник і календар, великий екра…" at bounding box center [168, 145] width 82 height 21
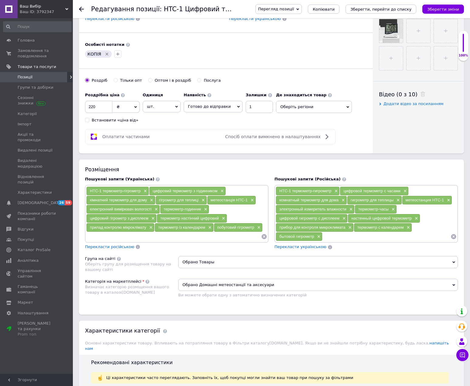
scroll to position [243, 0]
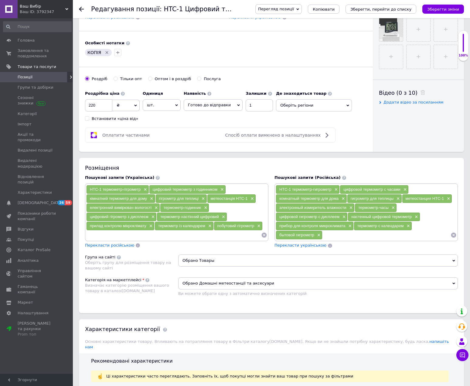
click at [190, 238] on input at bounding box center [173, 235] width 175 height 9
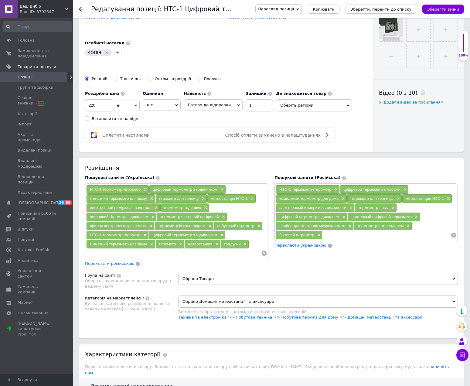
click at [399, 9] on icon "Зберегти, перейти до списку" at bounding box center [381, 9] width 61 height 5
